Goal: Information Seeking & Learning: Check status

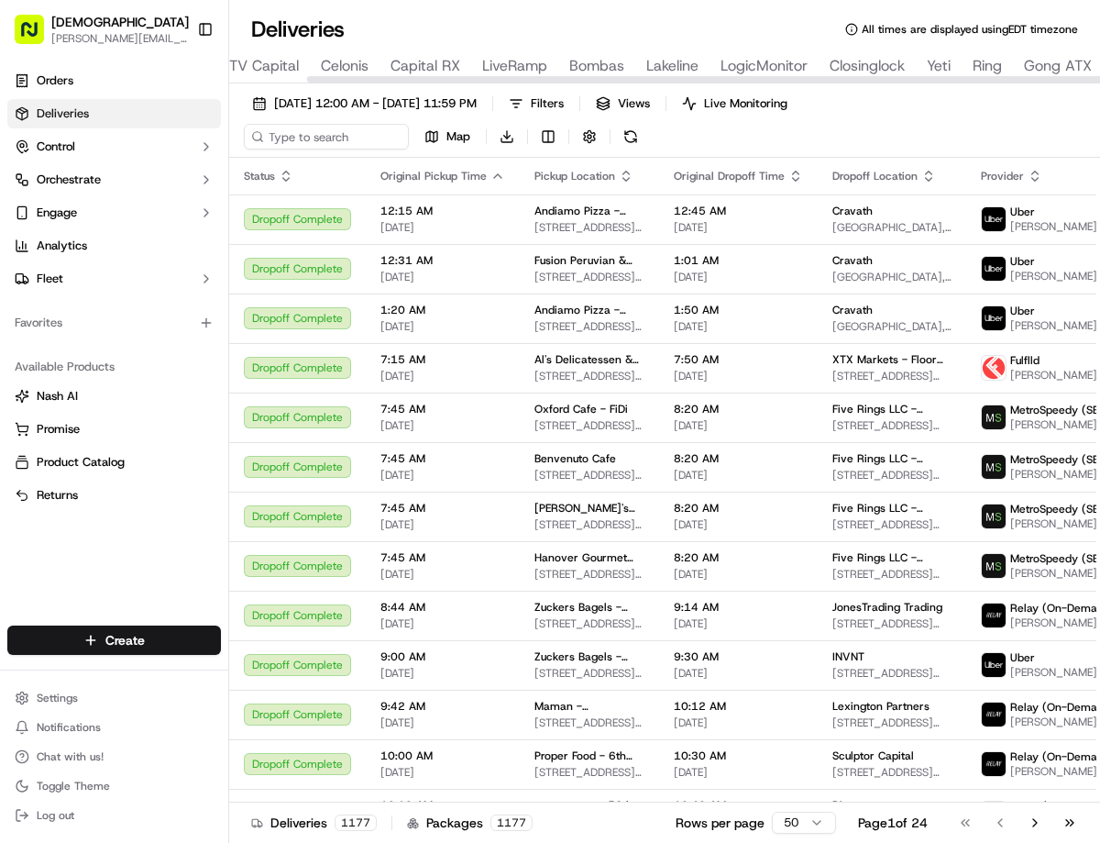
scroll to position [0, 248]
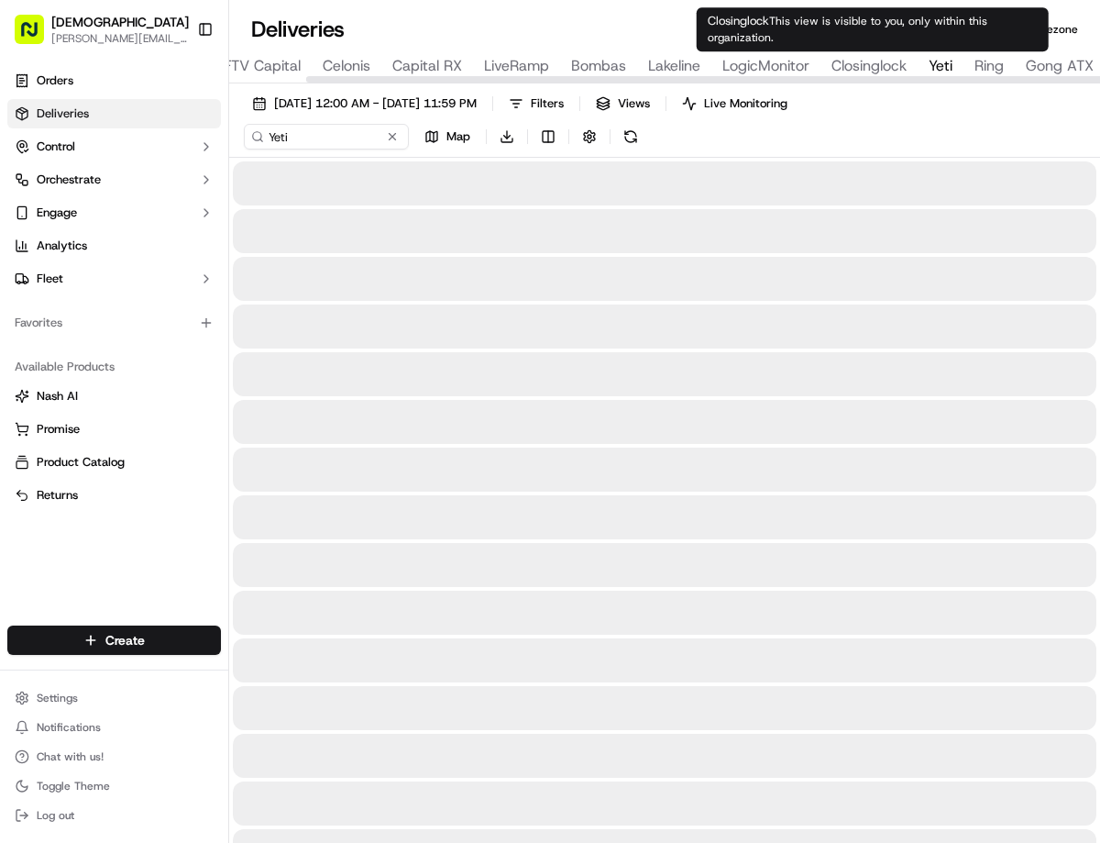
type input "Yeti"
click at [932, 50] on body "Sharebite [PERSON_NAME][EMAIL_ADDRESS][DOMAIN_NAME] Toggle Sidebar Orders Deliv…" at bounding box center [550, 421] width 1100 height 843
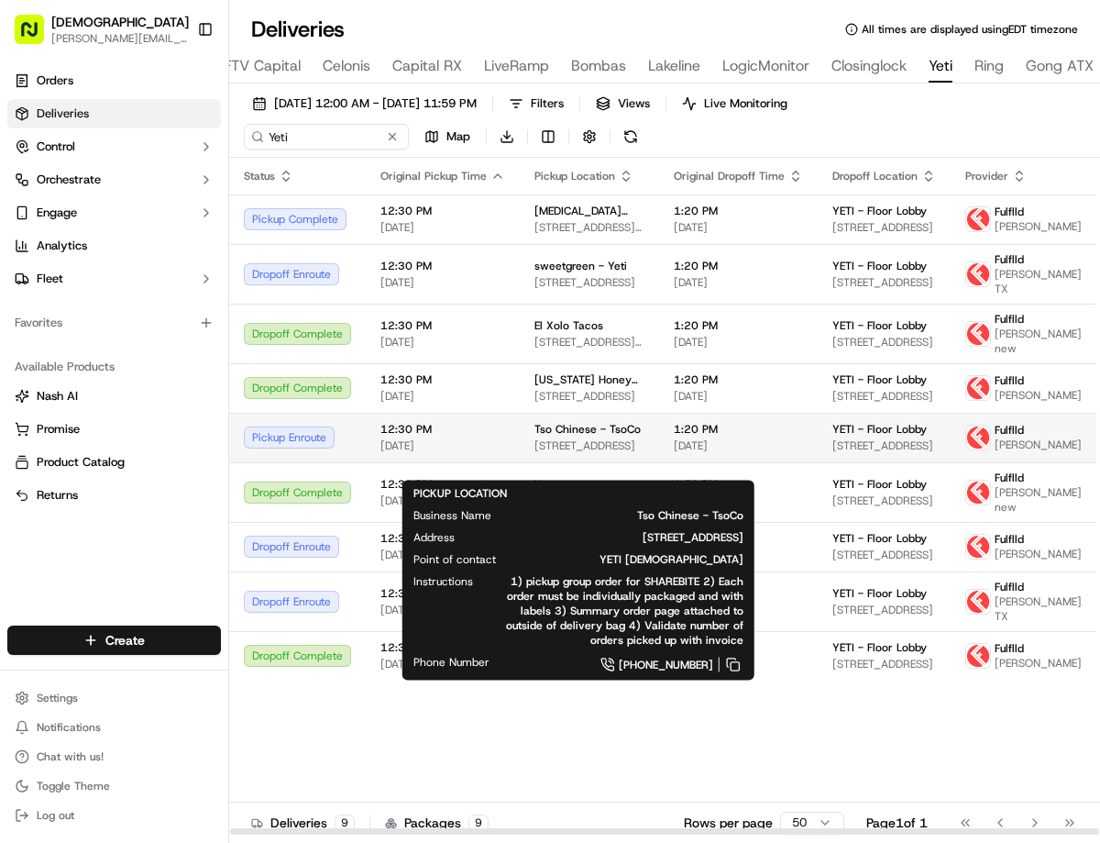
click at [561, 453] on span "[STREET_ADDRESS]" at bounding box center [589, 445] width 110 height 15
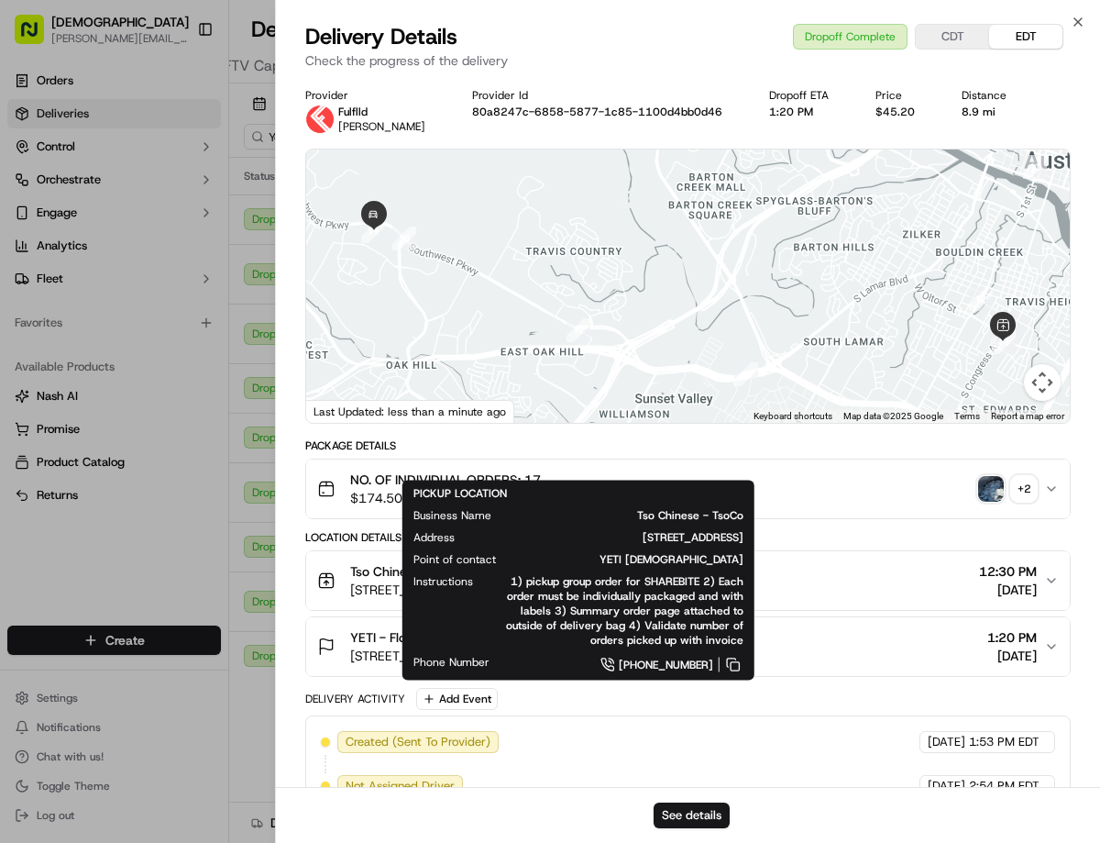
click at [252, 239] on td "Dropoff Complete" at bounding box center [297, 219] width 137 height 50
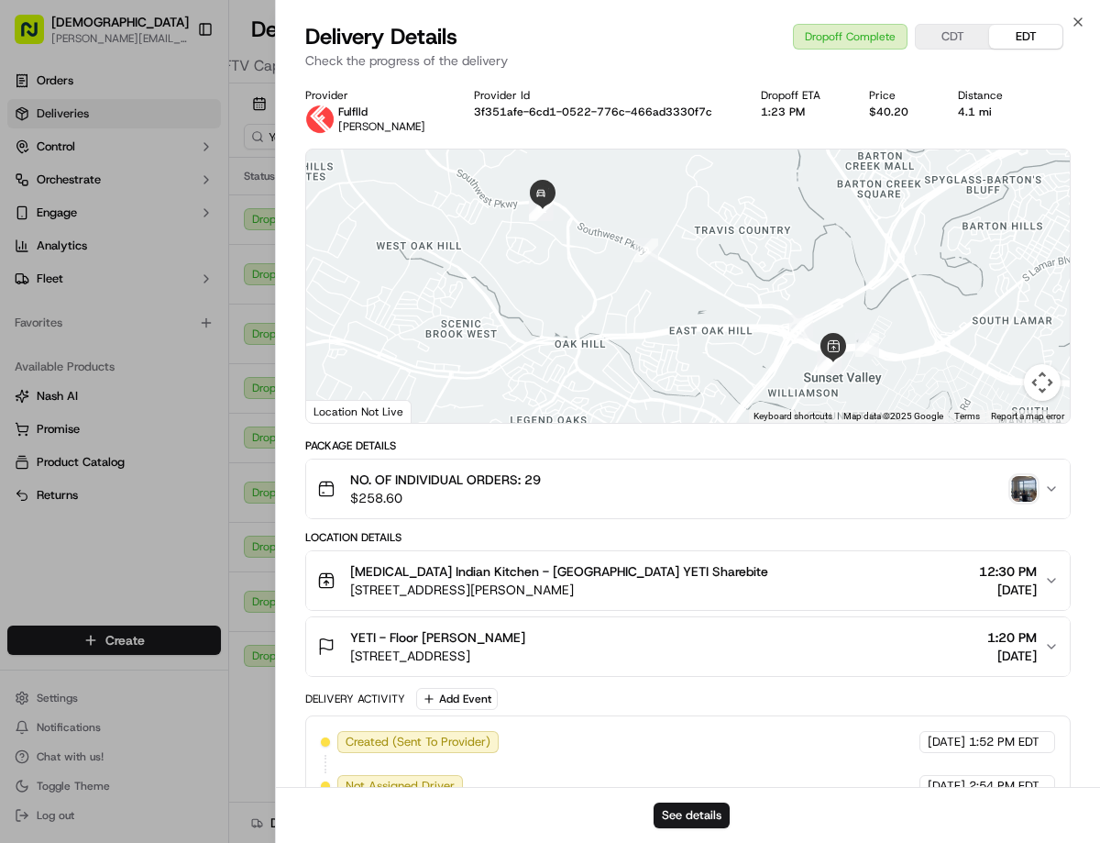
click at [291, 357] on div "Provider Fulflld [PERSON_NAME] Provider Id 3f351afe-6cd1-0522-776c-466ad3330f7c…" at bounding box center [688, 626] width 824 height 1098
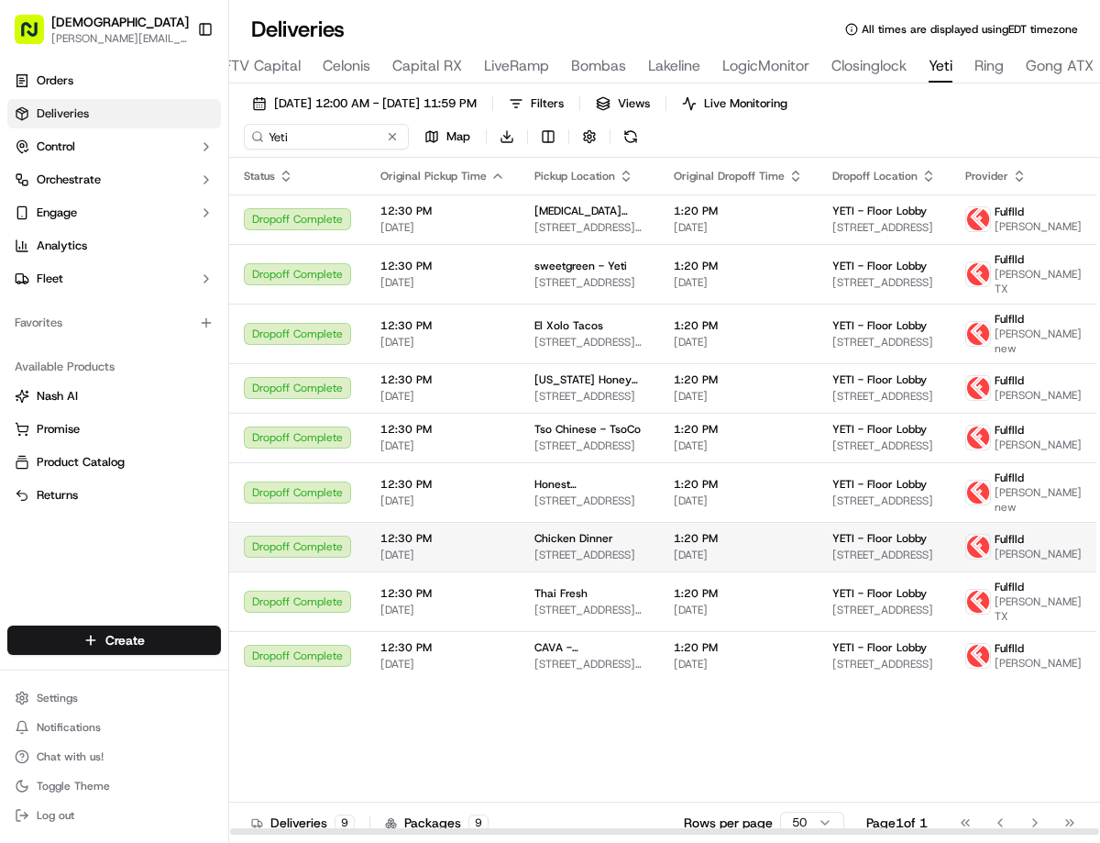
click at [580, 562] on span "[STREET_ADDRESS]" at bounding box center [589, 554] width 110 height 15
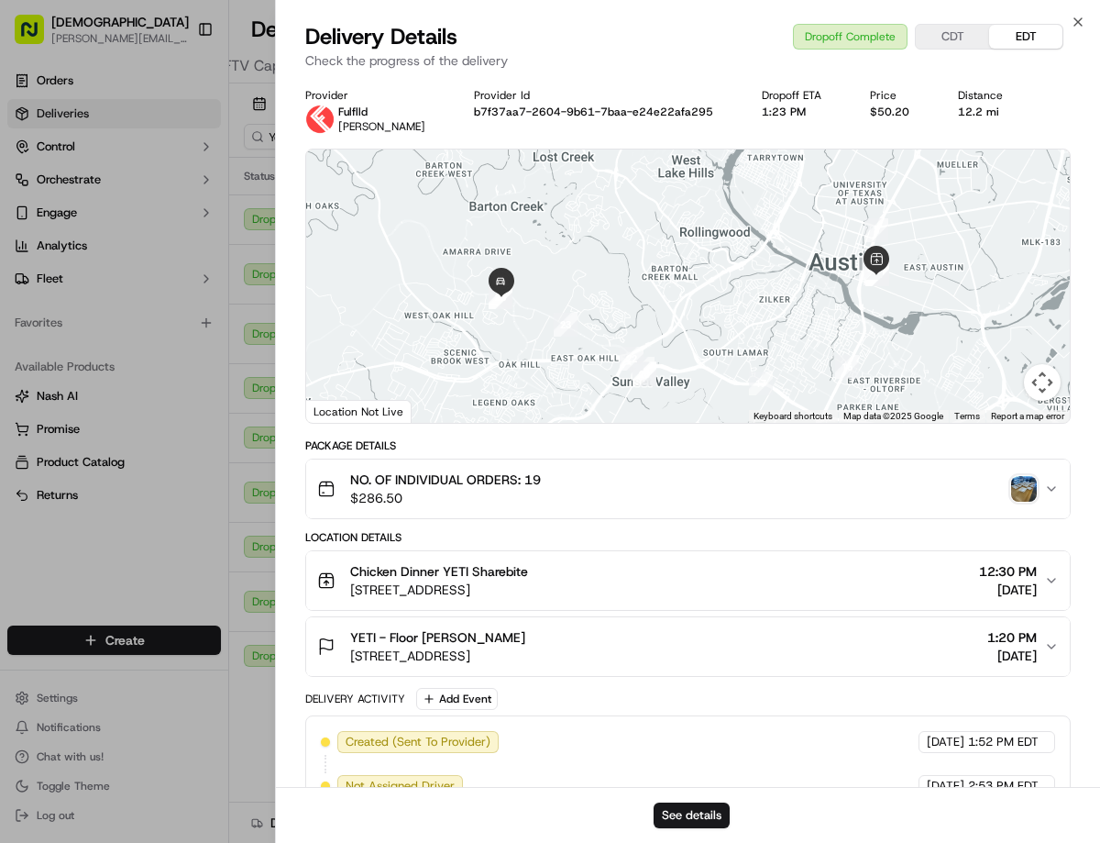
click at [1021, 495] on img "button" at bounding box center [1024, 489] width 26 height 26
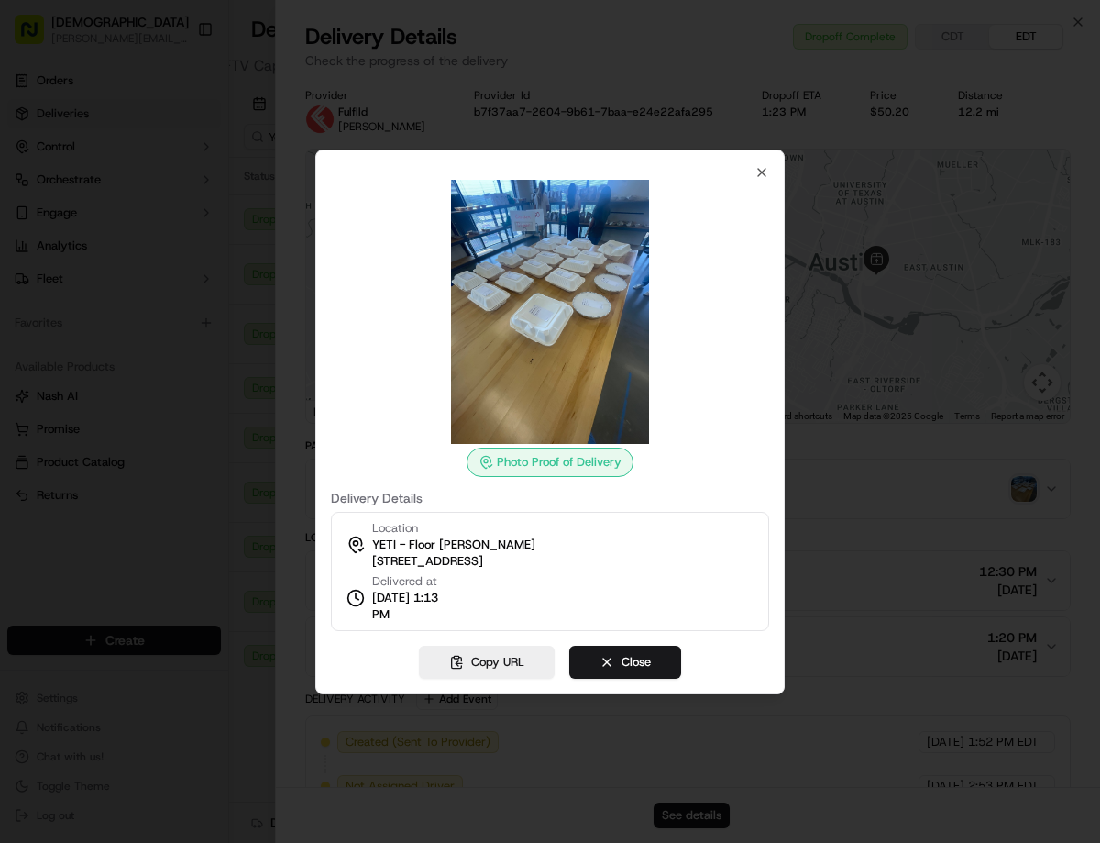
click at [843, 834] on div at bounding box center [550, 421] width 1100 height 843
